Goal: Task Accomplishment & Management: Use online tool/utility

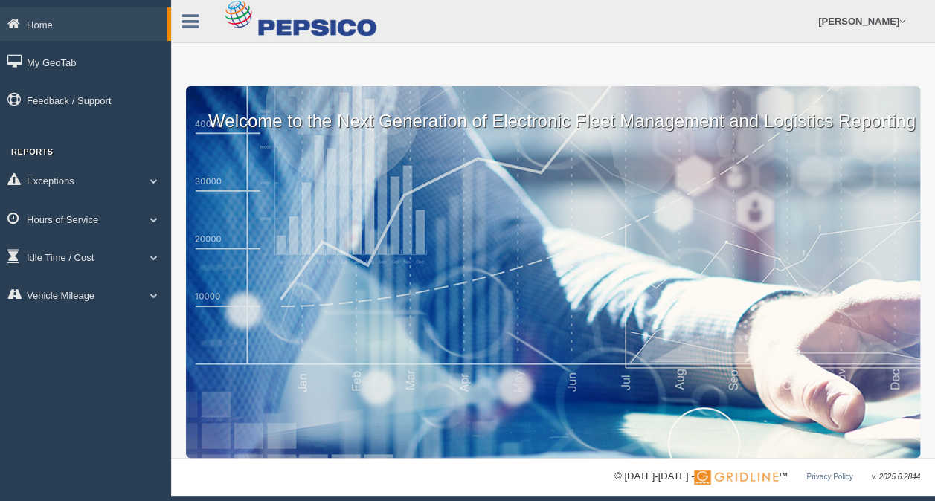
click at [155, 217] on span at bounding box center [153, 219] width 19 height 7
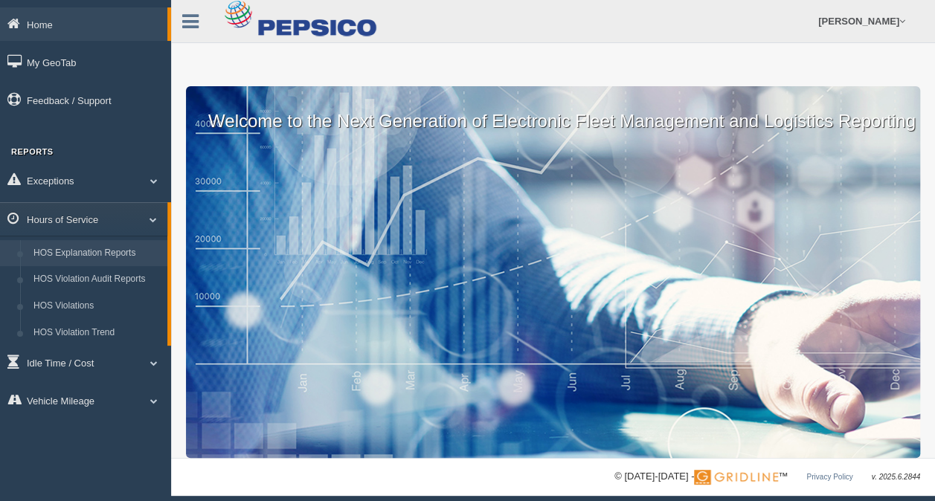
click at [132, 254] on link "HOS Explanation Reports" at bounding box center [97, 253] width 141 height 27
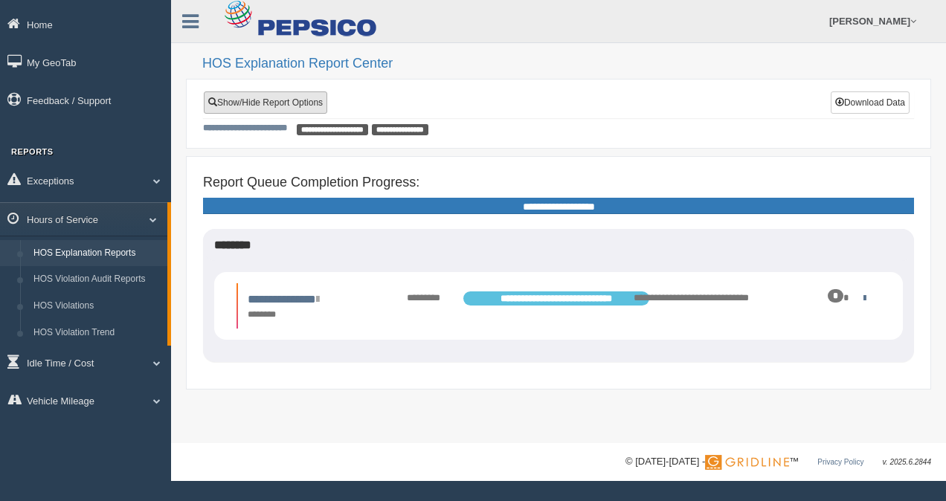
click at [271, 103] on link "Show/Hide Report Options" at bounding box center [265, 102] width 123 height 22
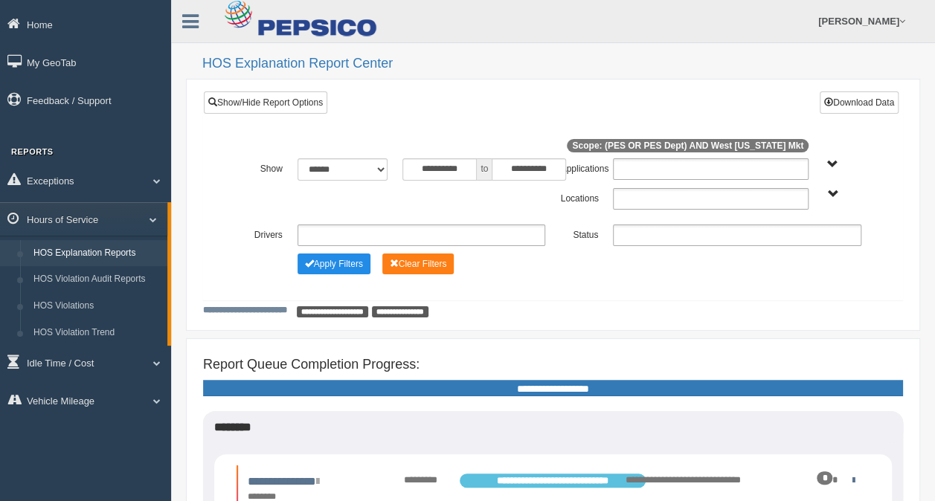
click at [351, 230] on ul at bounding box center [421, 236] width 248 height 22
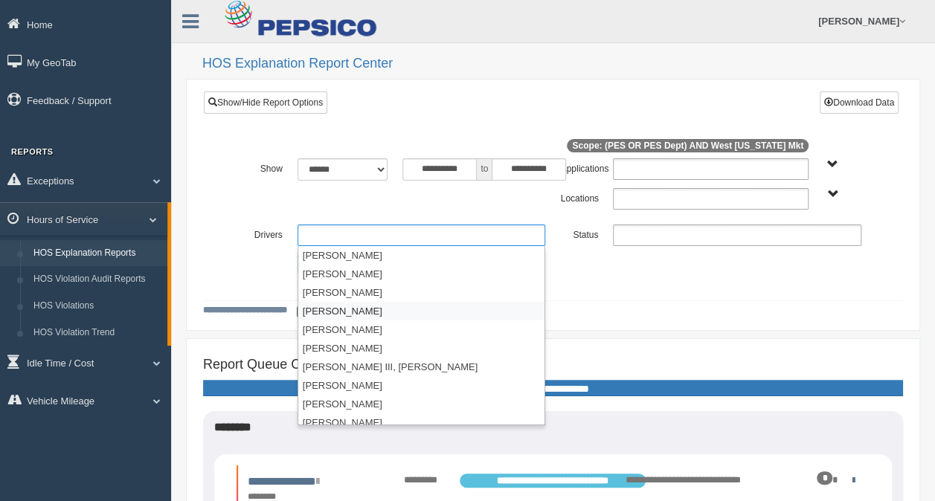
click at [352, 311] on li "Basilio, Javier" at bounding box center [421, 311] width 247 height 19
click at [357, 329] on li "[PERSON_NAME]" at bounding box center [421, 329] width 247 height 19
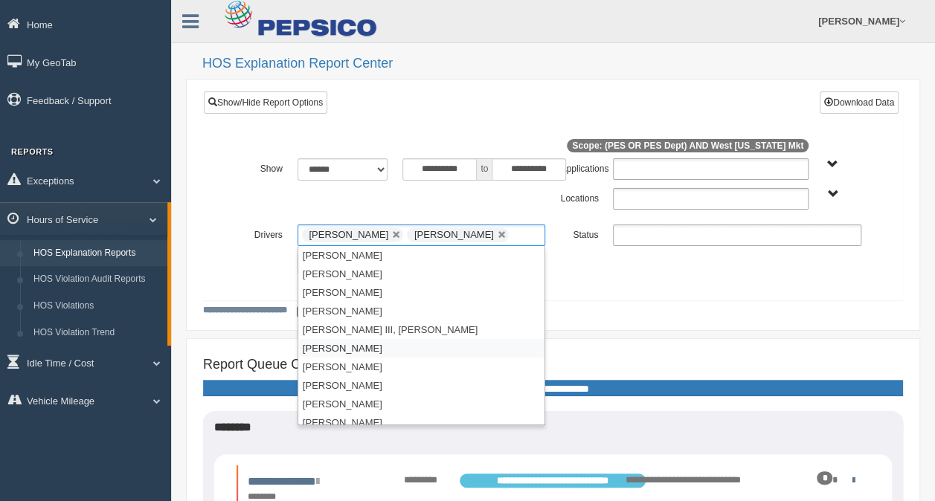
click at [352, 348] on li "[PERSON_NAME]" at bounding box center [421, 348] width 247 height 19
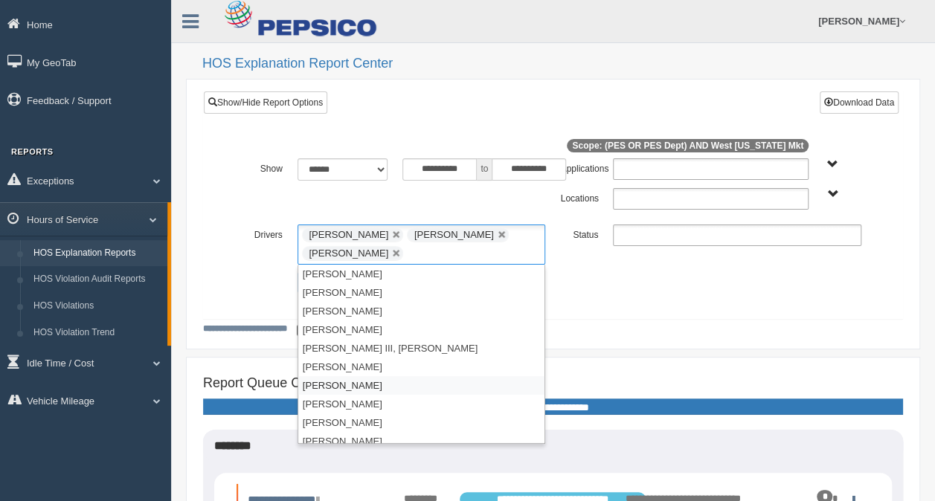
scroll to position [74, 0]
click at [361, 422] on li "[PERSON_NAME]" at bounding box center [421, 422] width 247 height 19
click at [341, 381] on li "[PERSON_NAME]" at bounding box center [421, 385] width 247 height 19
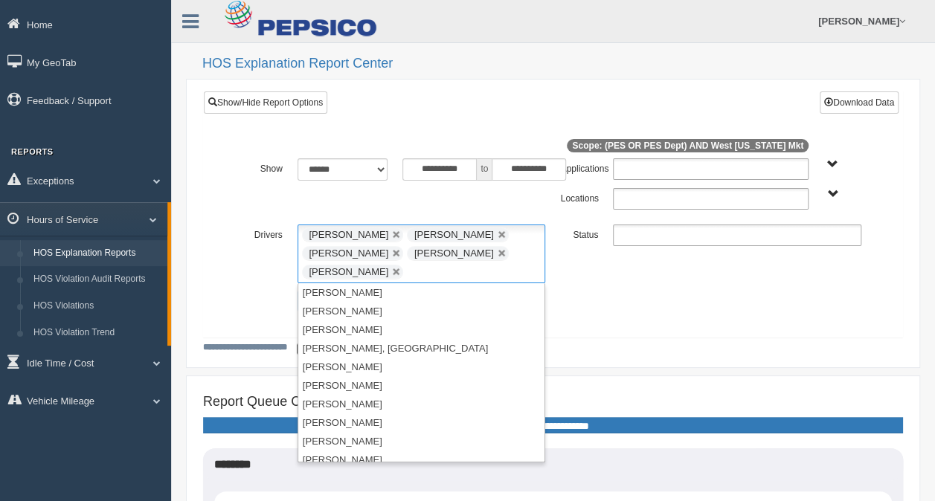
scroll to position [223, 0]
click at [357, 403] on li "[PERSON_NAME]" at bounding box center [421, 404] width 247 height 19
click at [348, 441] on li "[PERSON_NAME]" at bounding box center [421, 441] width 247 height 19
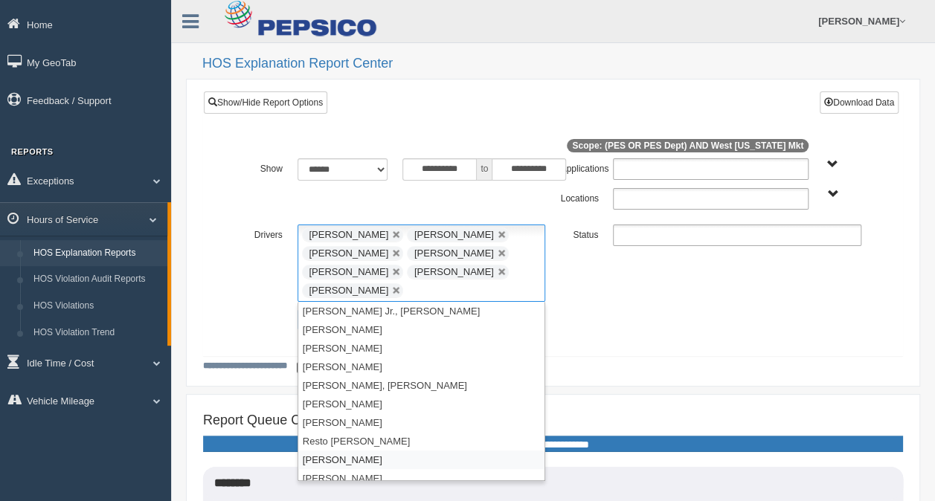
scroll to position [1755, 0]
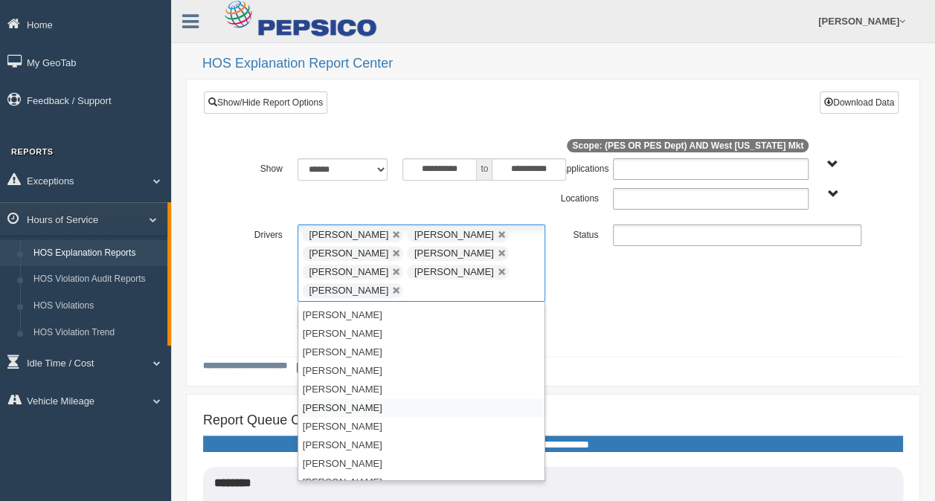
click at [355, 398] on li "[PERSON_NAME]" at bounding box center [421, 407] width 247 height 19
click at [355, 380] on li "[PERSON_NAME], Klelfin" at bounding box center [421, 389] width 247 height 19
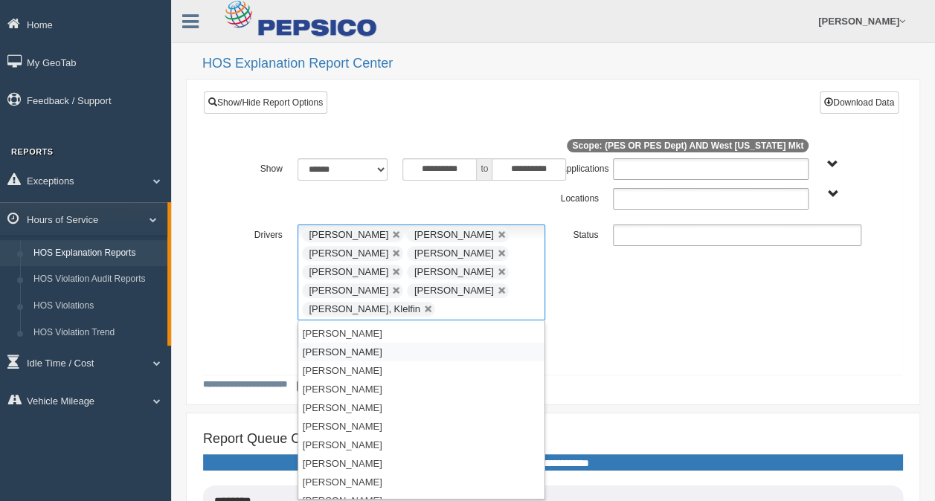
click at [348, 343] on li "[PERSON_NAME]" at bounding box center [421, 352] width 247 height 19
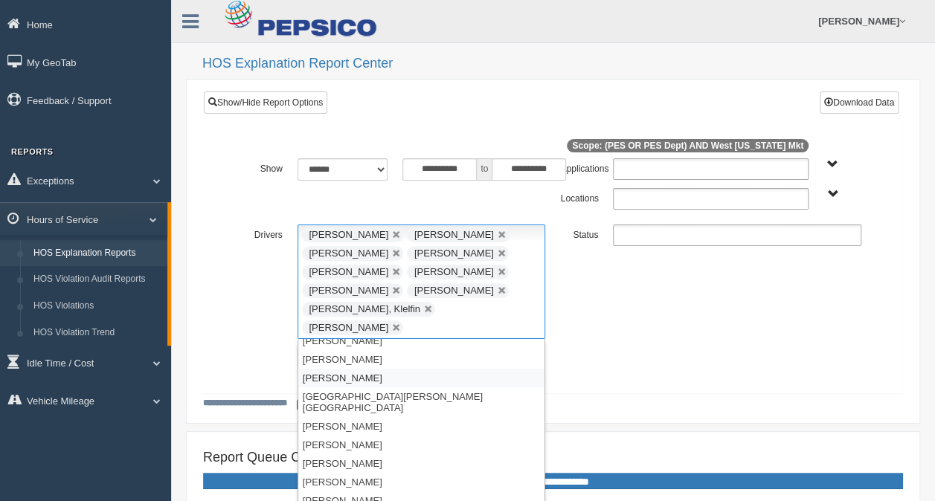
scroll to position [1580, 0]
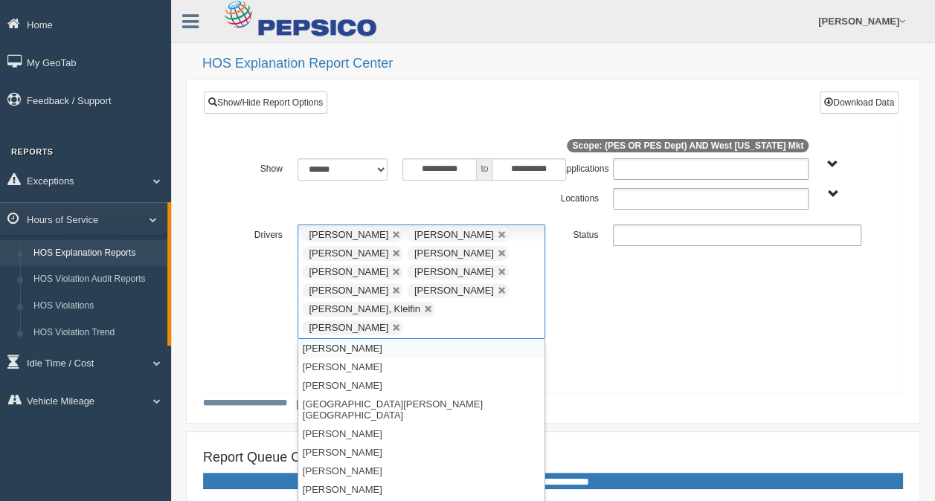
click at [350, 339] on li "[PERSON_NAME]" at bounding box center [421, 348] width 247 height 19
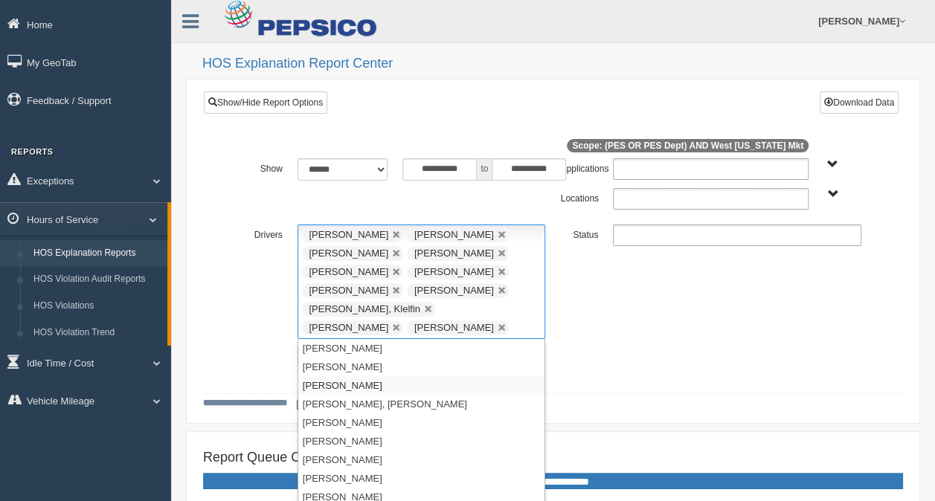
scroll to position [1264, 0]
click at [367, 342] on li "[PERSON_NAME], [PERSON_NAME]" at bounding box center [421, 348] width 247 height 19
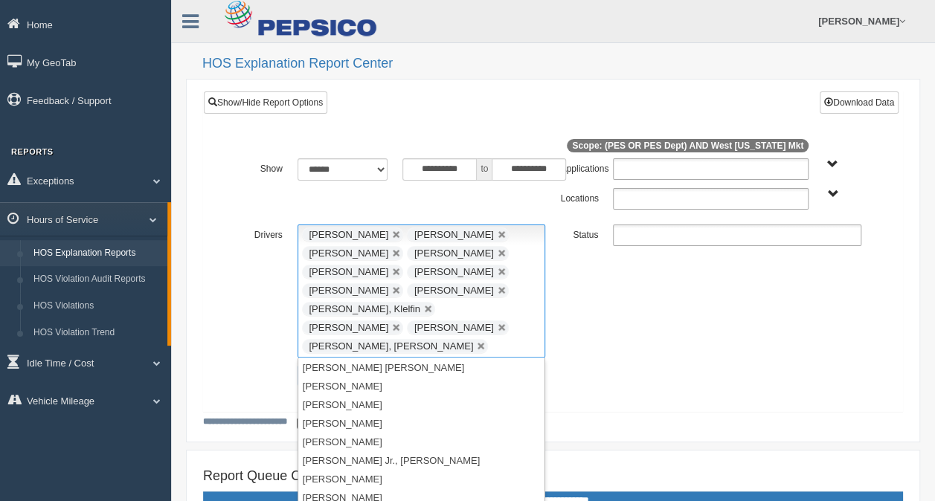
scroll to position [947, 0]
click at [372, 358] on li "[PERSON_NAME]" at bounding box center [421, 367] width 247 height 19
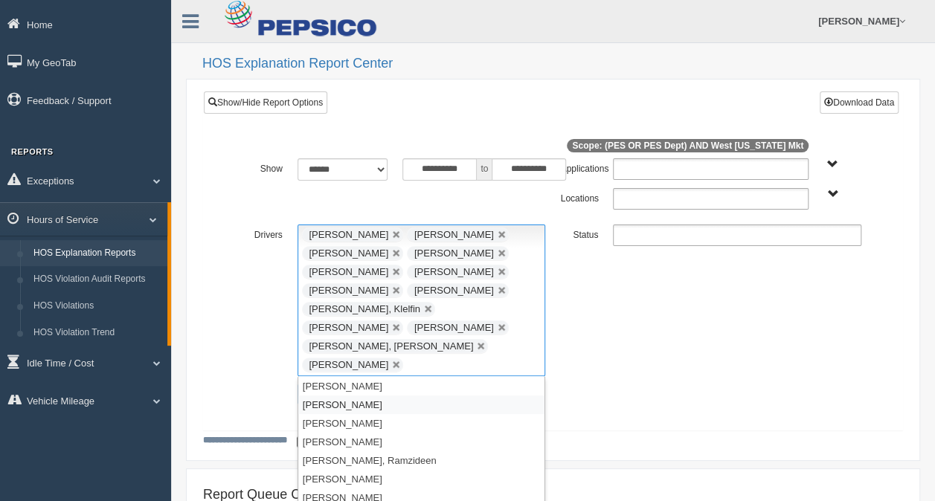
click at [364, 396] on li "[PERSON_NAME]" at bounding box center [421, 405] width 247 height 19
click at [374, 414] on li "[PERSON_NAME]" at bounding box center [421, 423] width 247 height 19
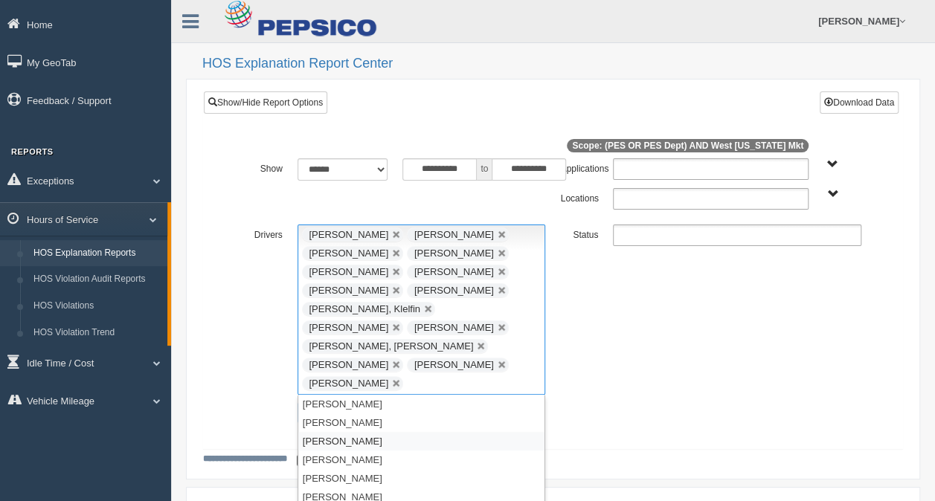
scroll to position [1413, 0]
click at [366, 451] on li "[PERSON_NAME]" at bounding box center [421, 460] width 247 height 19
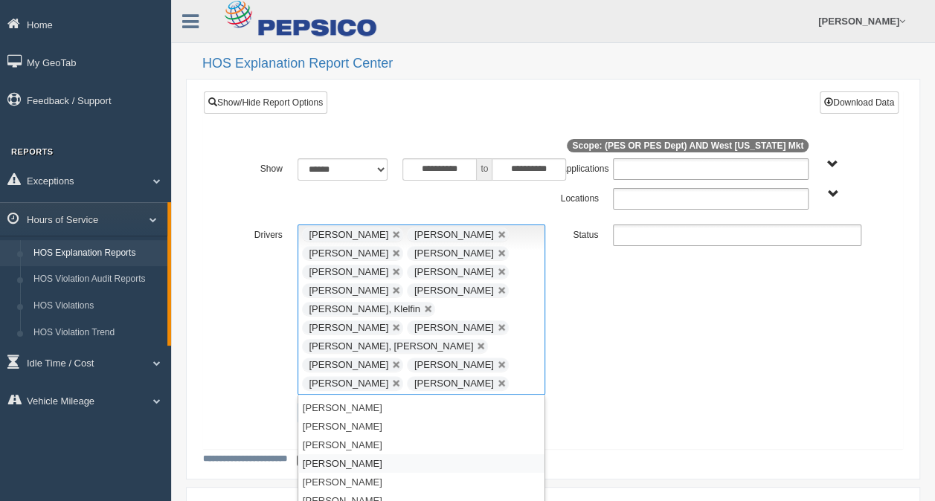
scroll to position [1580, 0]
click at [731, 337] on div "**********" at bounding box center [552, 310] width 631 height 170
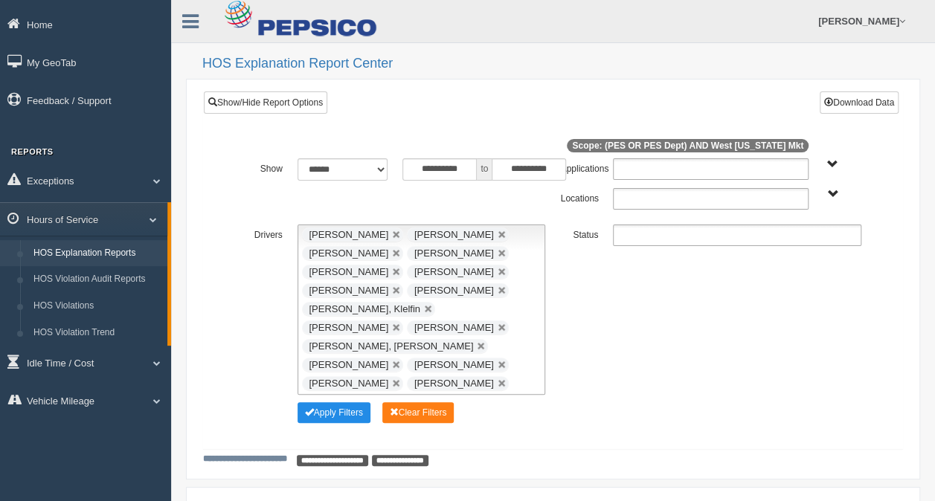
click at [652, 227] on ul at bounding box center [737, 236] width 248 height 22
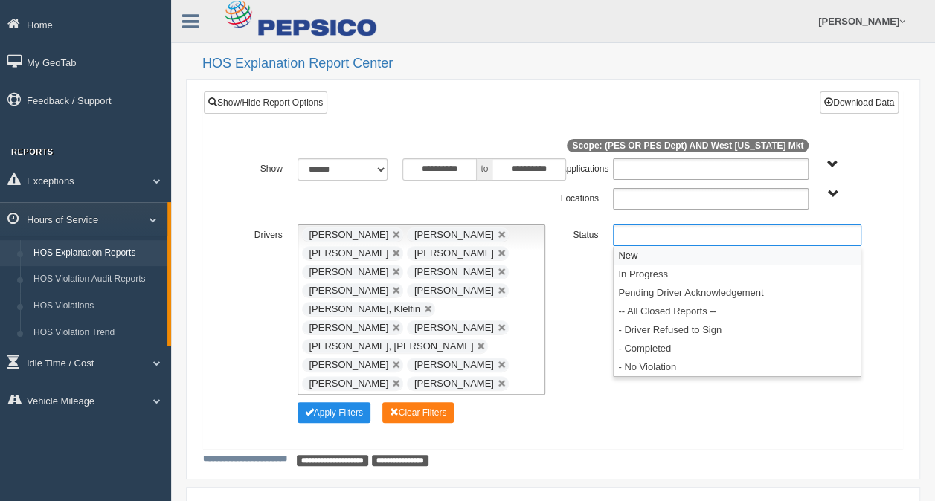
click at [634, 253] on li "New" at bounding box center [736, 255] width 247 height 19
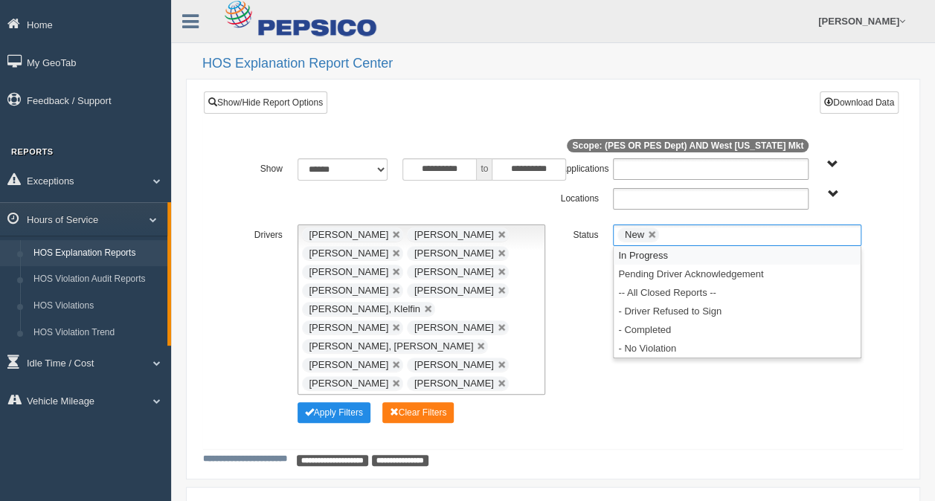
click at [634, 253] on li "In Progress" at bounding box center [736, 255] width 247 height 19
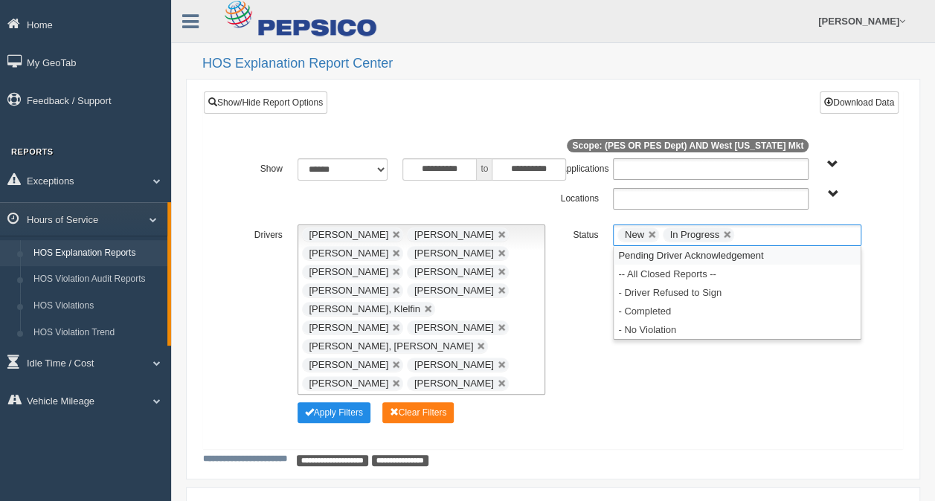
click at [634, 253] on li "Pending Driver Acknowledgement" at bounding box center [736, 255] width 247 height 19
click at [635, 271] on li "-- All Closed Reports --" at bounding box center [736, 274] width 247 height 19
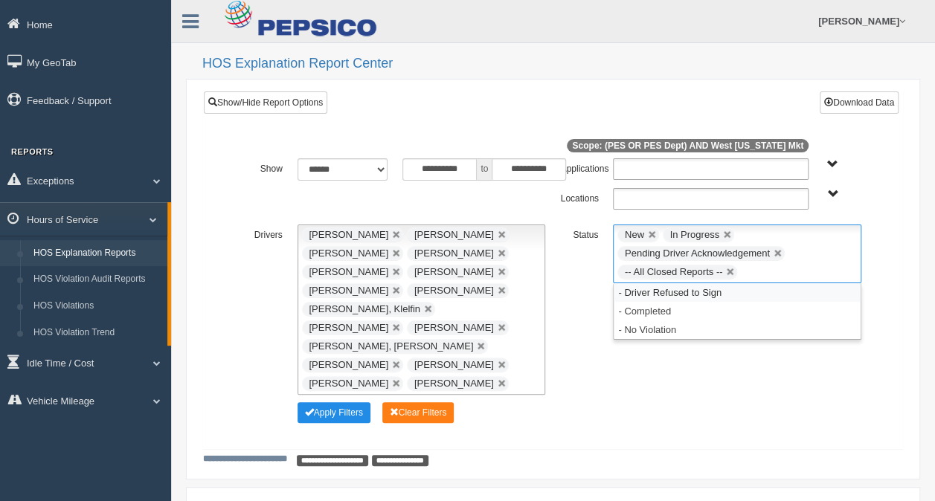
click at [636, 290] on li "- Driver Refused to Sign" at bounding box center [736, 292] width 247 height 19
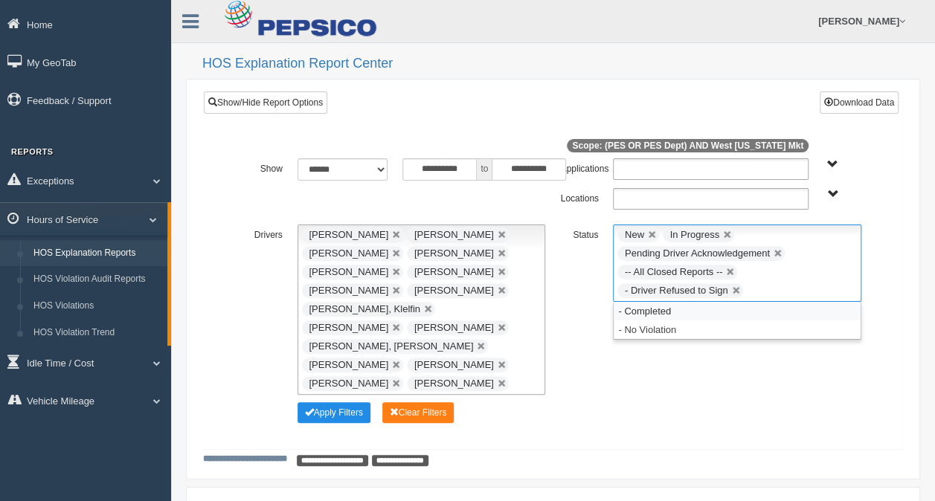
click at [637, 309] on li "- Completed" at bounding box center [736, 311] width 247 height 19
click at [639, 309] on li "- No Violation" at bounding box center [736, 311] width 247 height 19
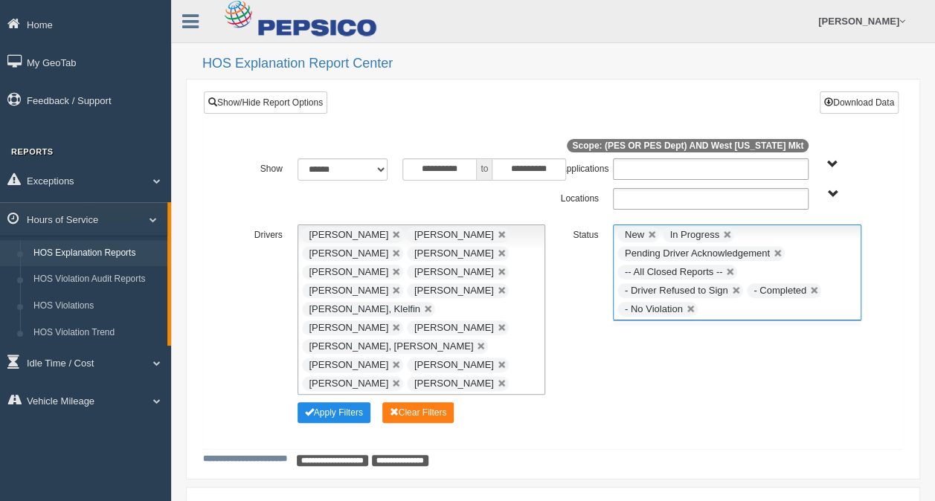
click at [653, 358] on div "**********" at bounding box center [552, 310] width 631 height 170
click at [335, 402] on button "Apply Filters" at bounding box center [333, 412] width 73 height 21
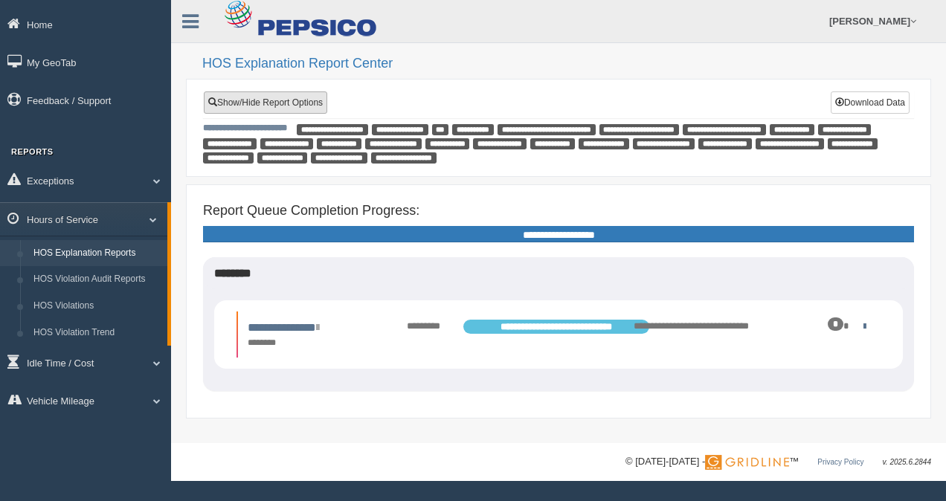
click at [305, 92] on link "Show/Hide Report Options" at bounding box center [265, 102] width 123 height 22
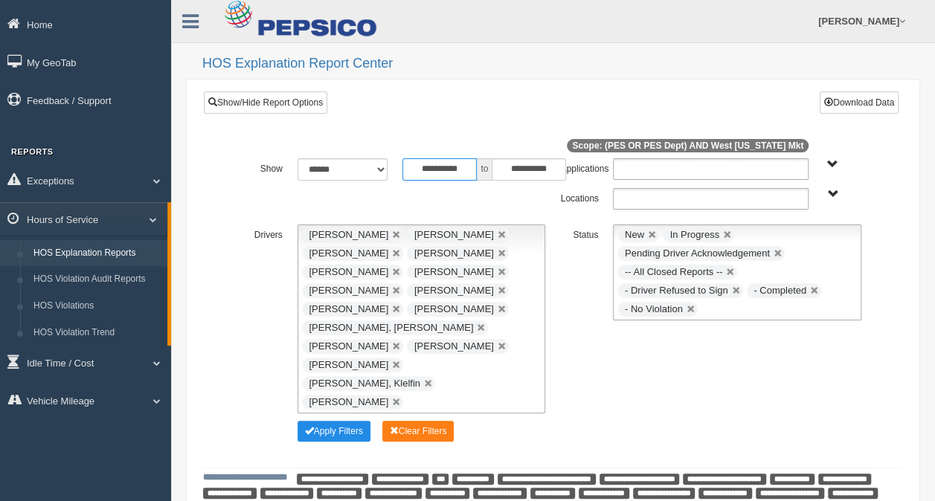
click at [423, 162] on input "**********" at bounding box center [439, 169] width 74 height 22
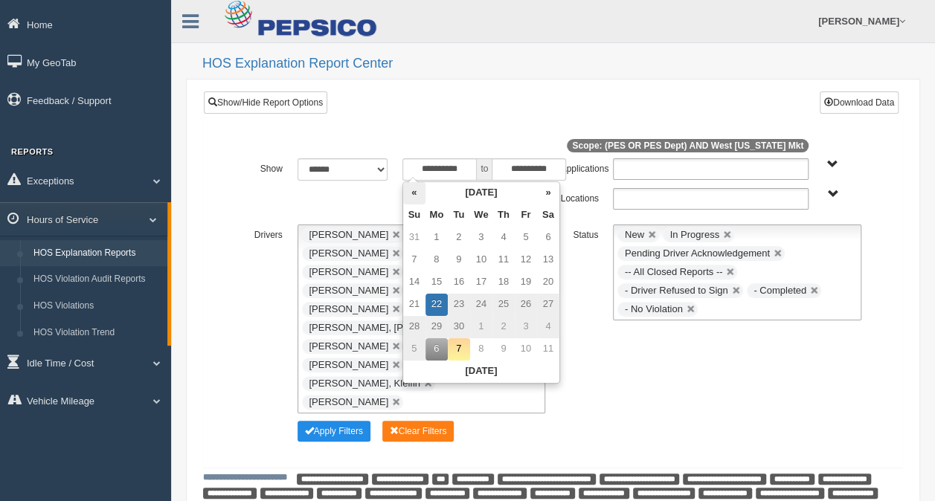
click at [412, 186] on th "«" at bounding box center [414, 193] width 22 height 22
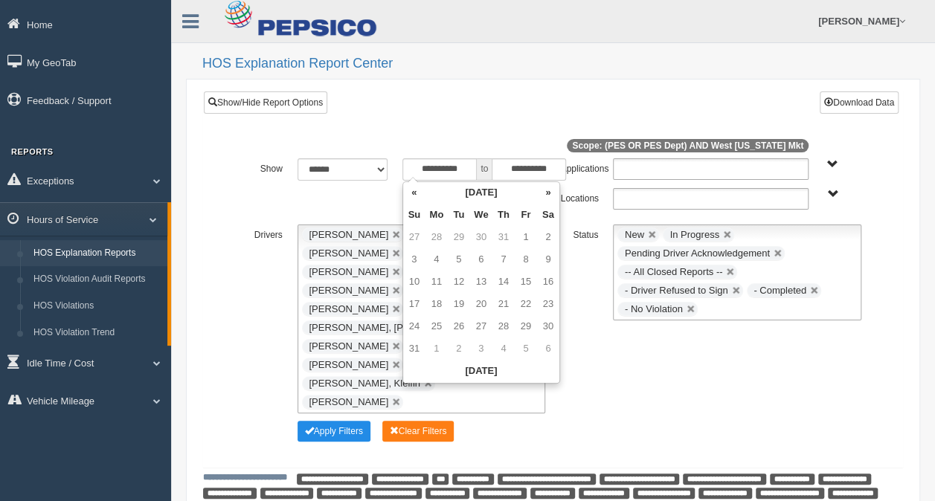
click at [412, 186] on th "«" at bounding box center [414, 193] width 22 height 22
click at [412, 187] on th "«" at bounding box center [414, 193] width 22 height 22
click at [407, 250] on td "6" at bounding box center [414, 260] width 22 height 22
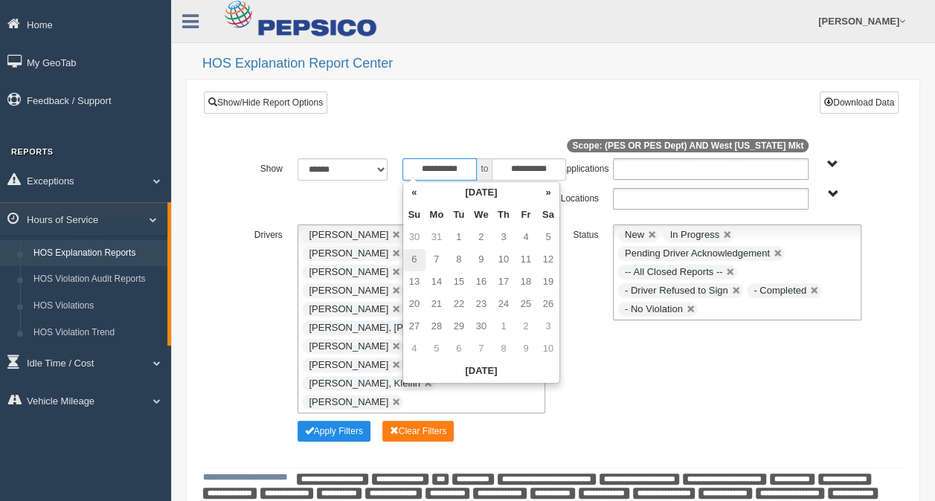
type input "**********"
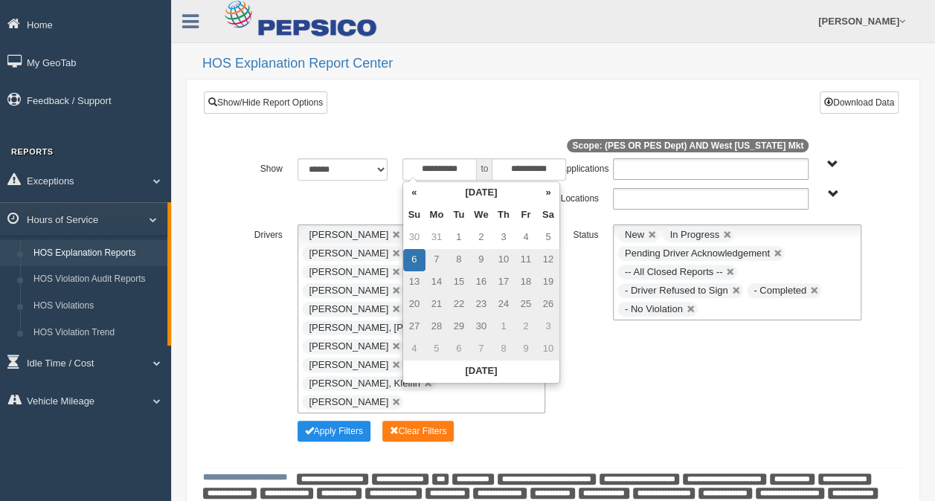
click at [642, 354] on div "**********" at bounding box center [552, 319] width 631 height 189
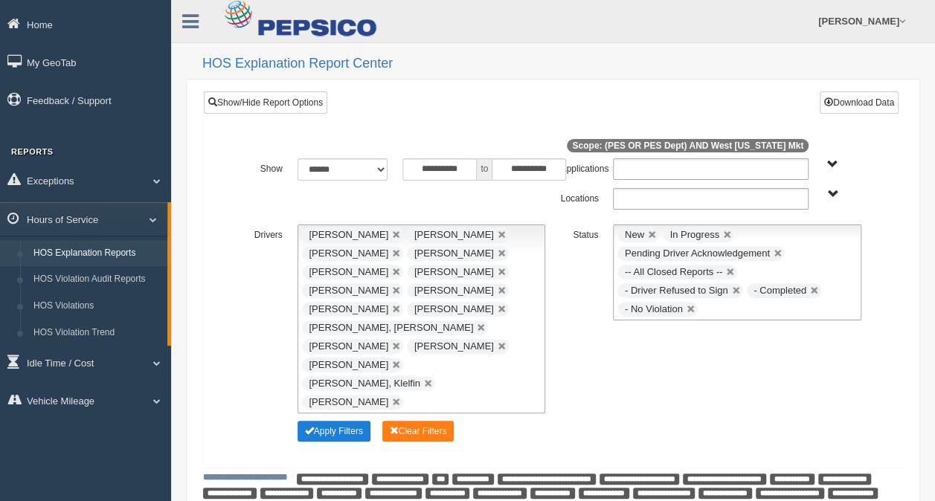
click at [337, 421] on button "Apply Filters" at bounding box center [333, 431] width 73 height 21
